Goal: Task Accomplishment & Management: Manage account settings

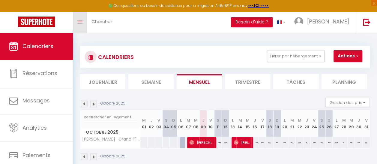
click at [82, 22] on span at bounding box center [79, 22] width 5 height 1
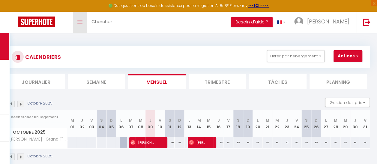
click at [82, 22] on span at bounding box center [79, 22] width 5 height 1
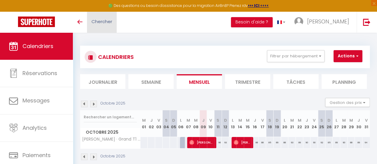
click at [95, 22] on span "Chercher" at bounding box center [102, 21] width 21 height 6
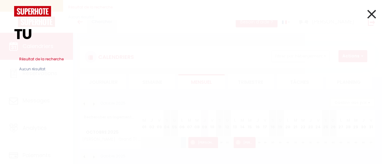
type input "T"
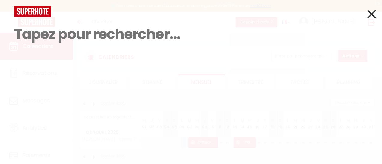
click at [371, 17] on icon at bounding box center [371, 14] width 9 height 15
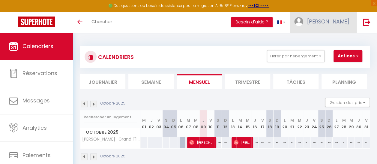
click at [343, 18] on span "[PERSON_NAME]" at bounding box center [328, 22] width 42 height 8
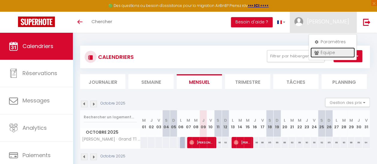
click at [326, 53] on link "Équipe" at bounding box center [333, 52] width 44 height 10
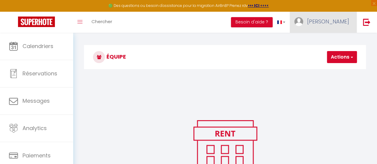
click at [340, 24] on span "[PERSON_NAME]" at bounding box center [328, 22] width 42 height 8
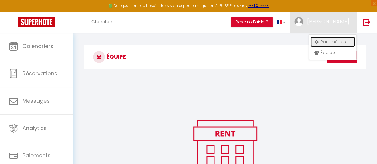
click at [326, 42] on link "Paramètres" at bounding box center [333, 42] width 44 height 10
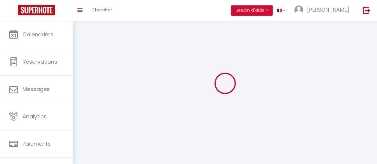
type input "[PERSON_NAME]"
type input "N'CUBE"
type input "[PHONE_NUMBER]"
type input "[STREET_ADDRESS] bâtiment Mésange"
type input "93420"
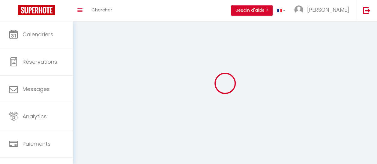
type input "Villepinte"
type input "WvjSG7nv7U49ajxcNGP56FmxK"
type input "7hBMv0u80i5KD6Vbll9Dx5MTc"
type input "WvjSG7nv7U49ajxcNGP56FmxK"
type input "7hBMv0u80i5KD6Vbll9Dx5MTc"
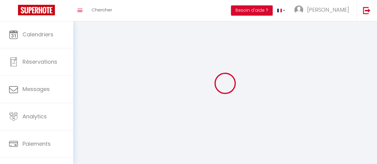
type input "[URL][DOMAIN_NAME]"
select select "28"
select select "fr"
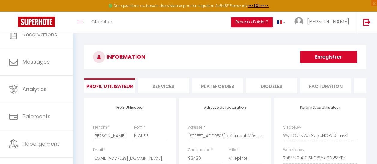
scroll to position [47, 0]
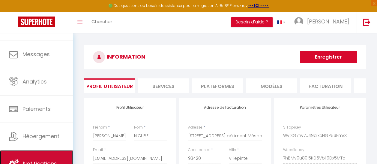
click at [53, 158] on link "Notifications" at bounding box center [36, 163] width 73 height 27
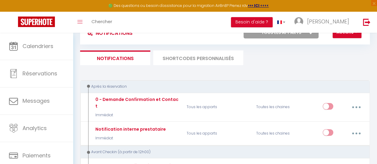
scroll to position [12, 0]
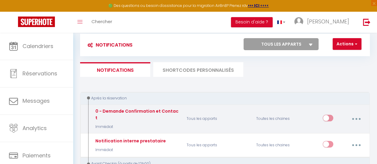
click at [357, 118] on button "button" at bounding box center [357, 118] width 16 height 11
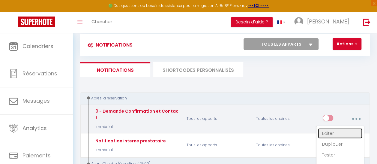
click at [329, 130] on link "Editer" at bounding box center [340, 133] width 44 height 10
type input "0 - Demande Confirmation et Contact"
select select "Immédiat"
select select "if_booking_is_paid"
checkbox input "true"
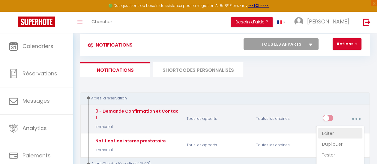
checkbox input "false"
radio input "true"
type input "Merci de confirmer votre réservation - [BOOKING:ID] - [GUEST:FIRST_NAME] [GUEST…"
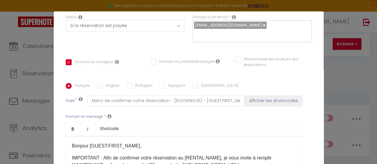
scroll to position [83, 0]
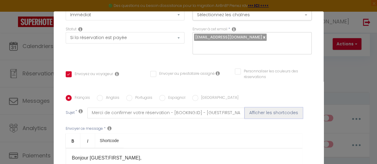
click at [258, 112] on button "Afficher les shortcodes" at bounding box center [274, 112] width 58 height 11
checkbox input "true"
checkbox input "false"
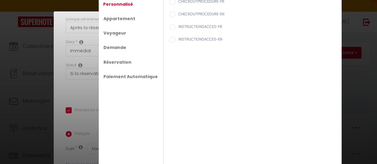
scroll to position [0, 0]
click at [59, 6] on div "Shortcodes × Personnalisé Appartement Voyageur Demande Réservation Paiement Aut…" at bounding box center [188, 82] width 377 height 164
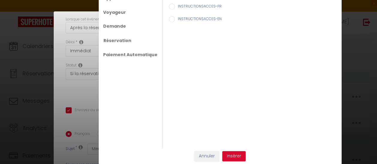
scroll to position [36, 0]
click at [236, 155] on button "Insérer" at bounding box center [233, 156] width 23 height 10
checkbox input "true"
checkbox input "false"
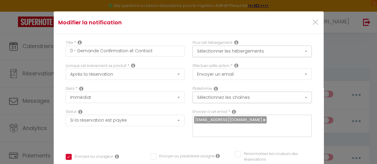
scroll to position [0, 0]
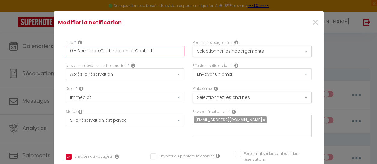
click at [150, 52] on input "0 - Demande Confirmation et Contact" at bounding box center [125, 51] width 119 height 11
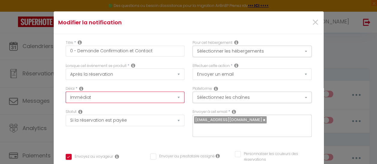
click at [174, 97] on select "Immédiat + 10 Minutes + 1 Heure + 2 Heures + 3 Heures + 4 Heures + 5 Heures + 6…" at bounding box center [125, 97] width 119 height 11
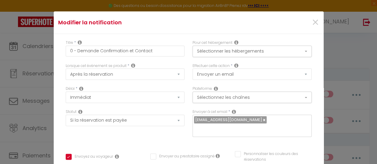
click at [125, 137] on div "Statut Aucun Si la réservation est payée Si réservation non payée Si la caution…" at bounding box center [125, 126] width 127 height 34
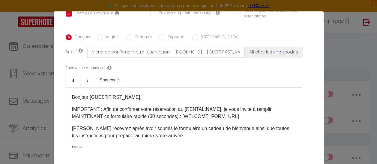
click at [244, 128] on p "[PERSON_NAME] recevrez après avoir soumis le formulaire un cadeau de bienvenue …" at bounding box center [184, 132] width 225 height 14
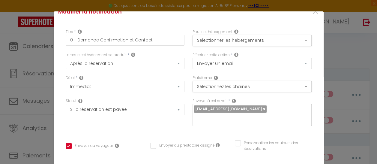
scroll to position [11, 0]
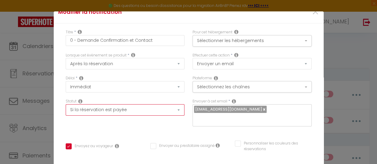
click at [174, 108] on select "Aucun Si la réservation est payée Si réservation non payée Si la caution a été …" at bounding box center [125, 109] width 119 height 11
select select "if_deposit_is_paid"
click at [66, 104] on select "Aucun Si la réservation est payée Si réservation non payée Si la caution a été …" at bounding box center [125, 109] width 119 height 11
checkbox input "true"
checkbox input "false"
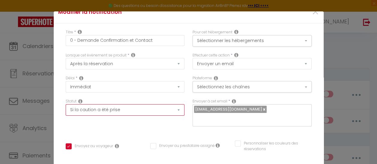
checkbox input "false"
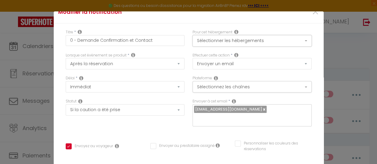
click at [300, 40] on button "Sélectionner les hébergements" at bounding box center [252, 40] width 119 height 11
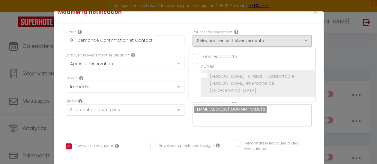
click at [201, 80] on input "[PERSON_NAME] · Grand T1 Confortable - [PERSON_NAME] et Proche de [GEOGRAPHIC_D…" at bounding box center [258, 83] width 114 height 6
checkbox input "true"
checkbox input "false"
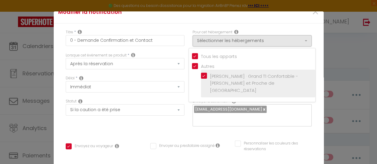
checkbox input "false"
checkbox input "true"
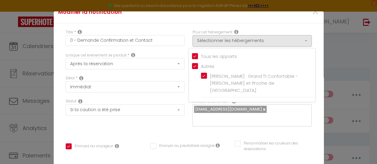
click at [264, 23] on div "Titre * 0 - Demande Confirmation et Contact Pour cet hébergement Sélectionner l…" at bounding box center [189, 166] width 270 height 287
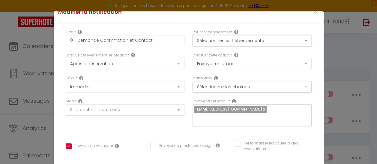
click at [298, 40] on button "Sélectionner les hébergements" at bounding box center [252, 40] width 119 height 11
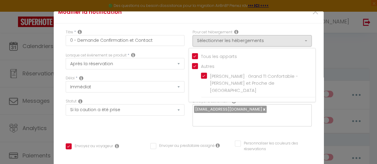
click at [265, 23] on div "Titre * 0 - Demande Confirmation et Contact Pour cet hébergement Sélectionner l…" at bounding box center [189, 166] width 270 height 287
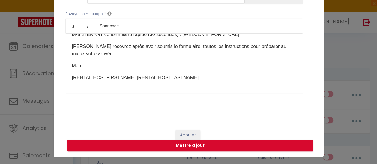
scroll to position [22, 0]
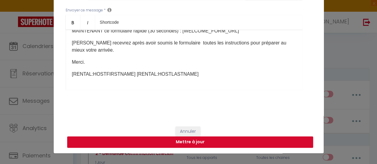
click at [175, 139] on button "Mettre à jour" at bounding box center [190, 141] width 246 height 11
checkbox input "true"
checkbox input "false"
